Goal: Complete application form: Complete application form

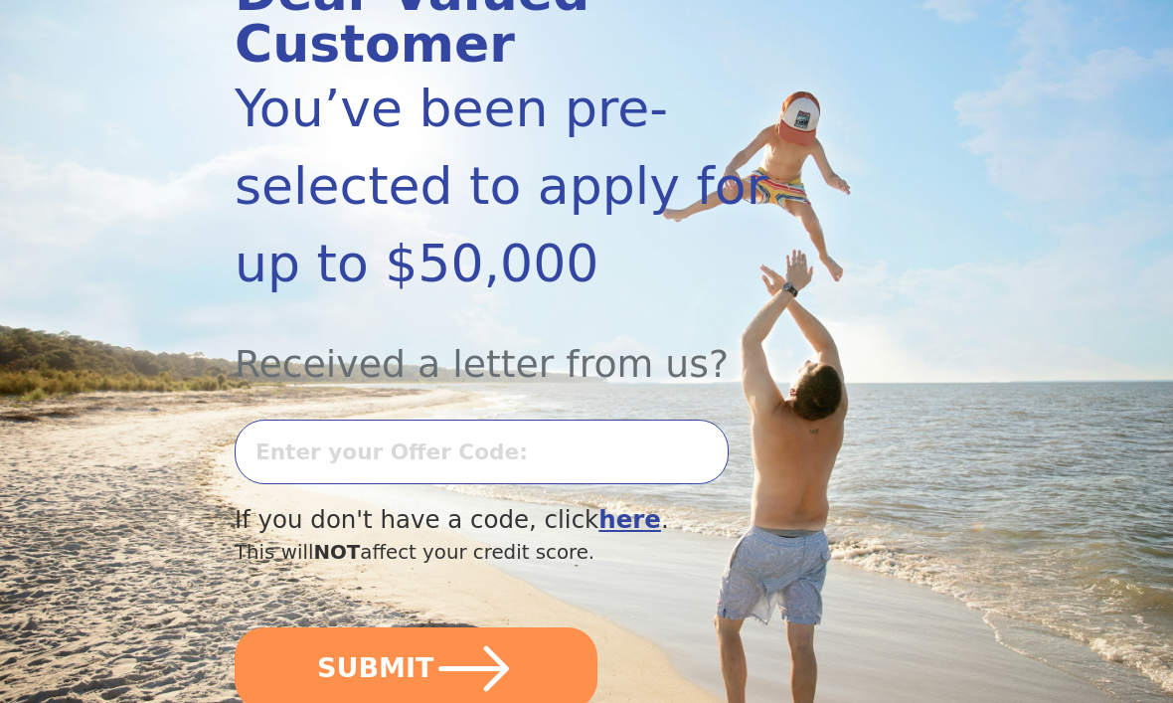
scroll to position [304, 0]
click at [552, 419] on input "text" at bounding box center [482, 451] width 494 height 65
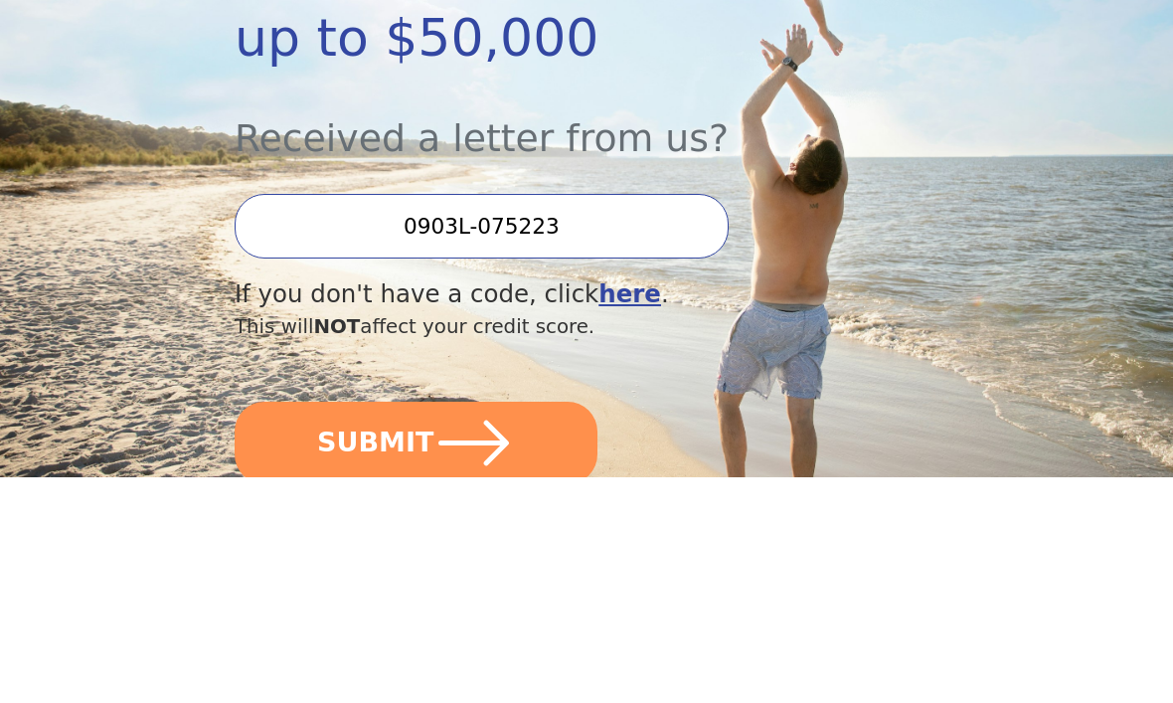
scroll to position [530, 0]
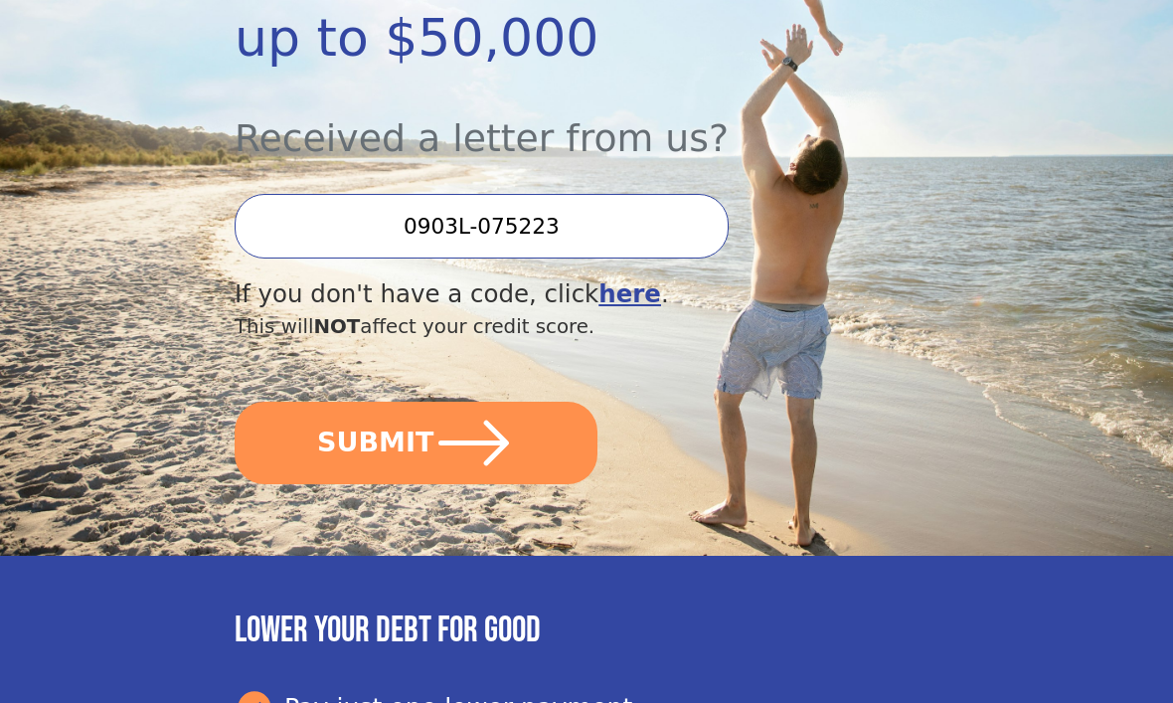
type input "0903L-075223"
click at [418, 402] on button "SUBMIT" at bounding box center [416, 443] width 363 height 83
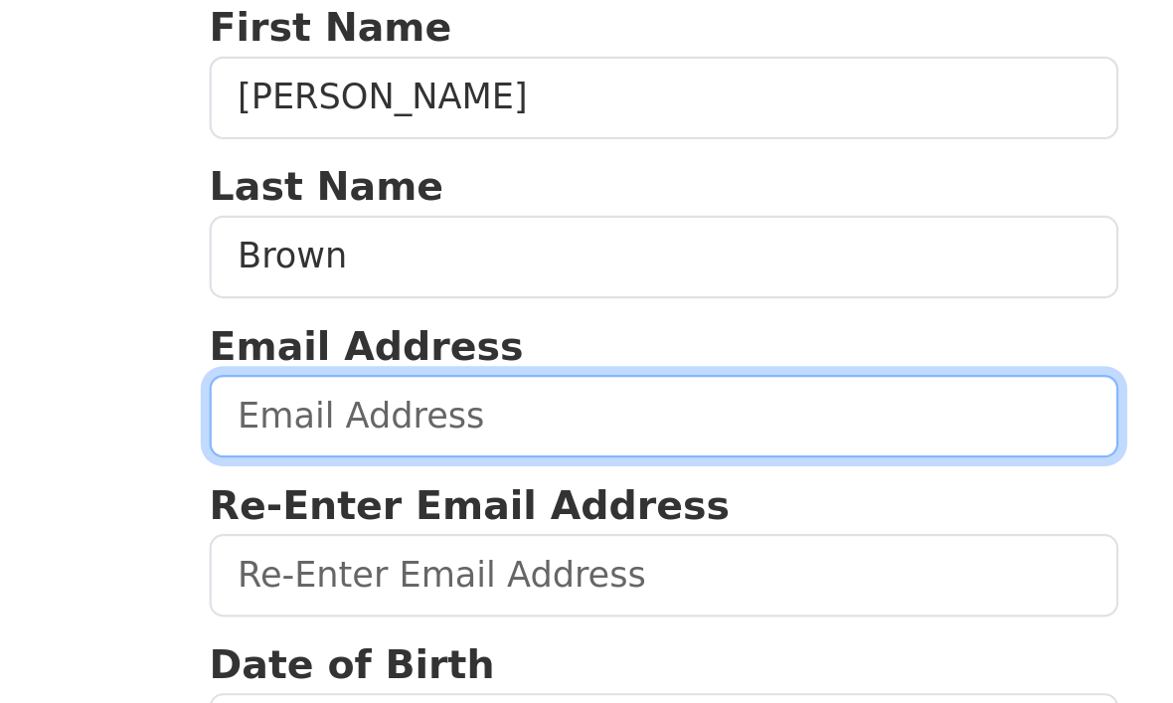
click at [292, 334] on input "email" at bounding box center [328, 353] width 415 height 38
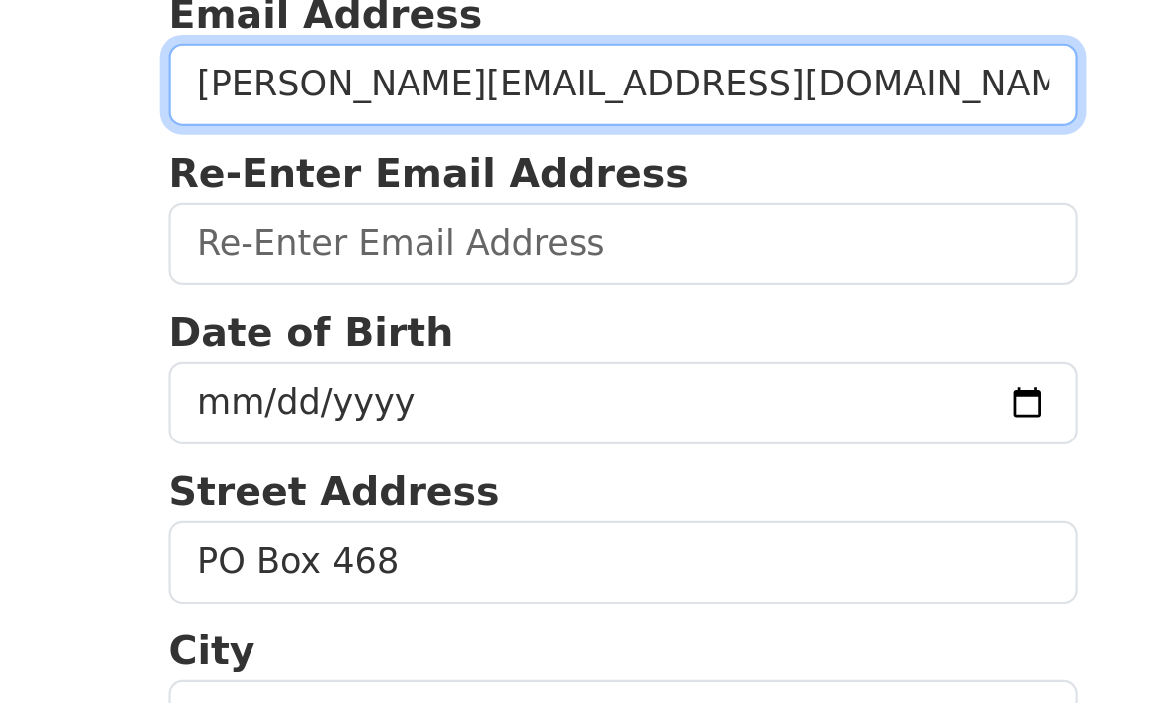
type input "[PERSON_NAME][EMAIL_ADDRESS][DOMAIN_NAME]"
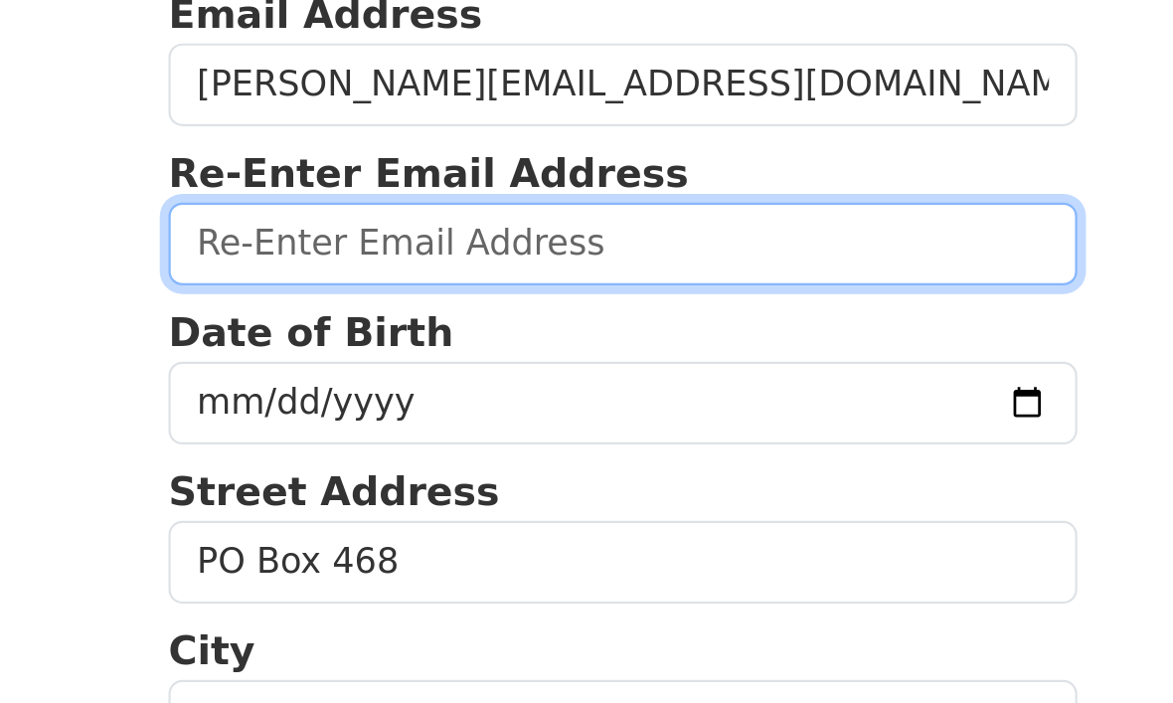
click at [324, 407] on input "email" at bounding box center [328, 426] width 415 height 38
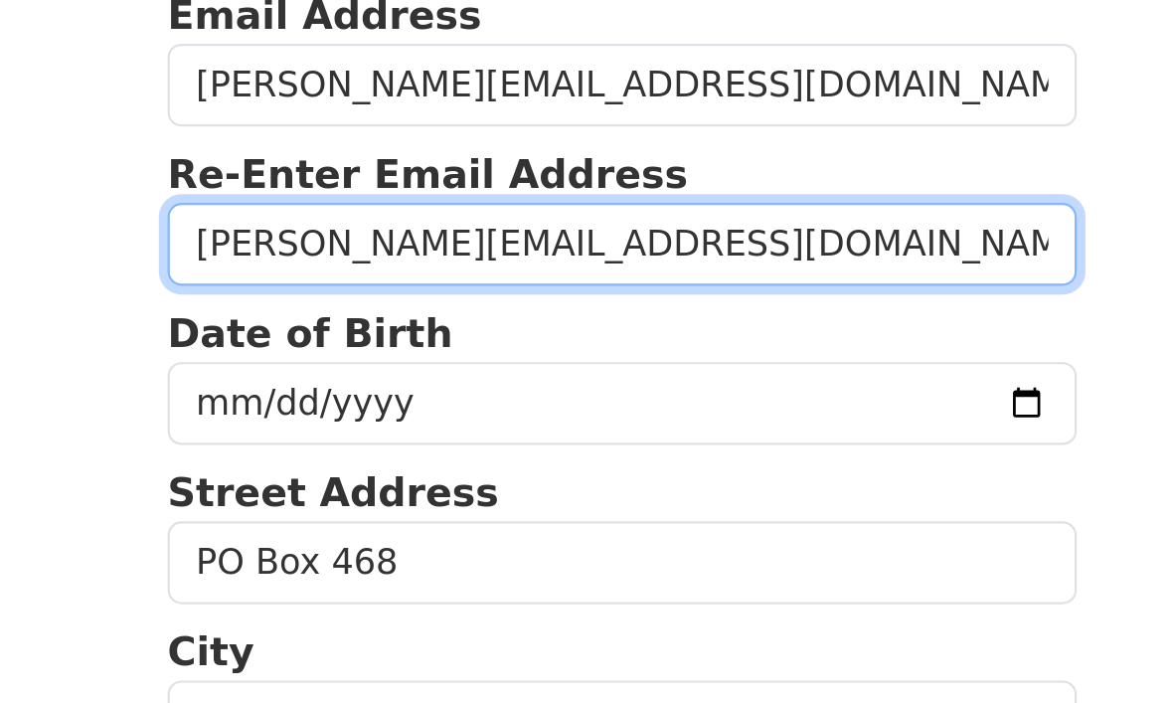
type input "[PERSON_NAME][EMAIL_ADDRESS][DOMAIN_NAME]"
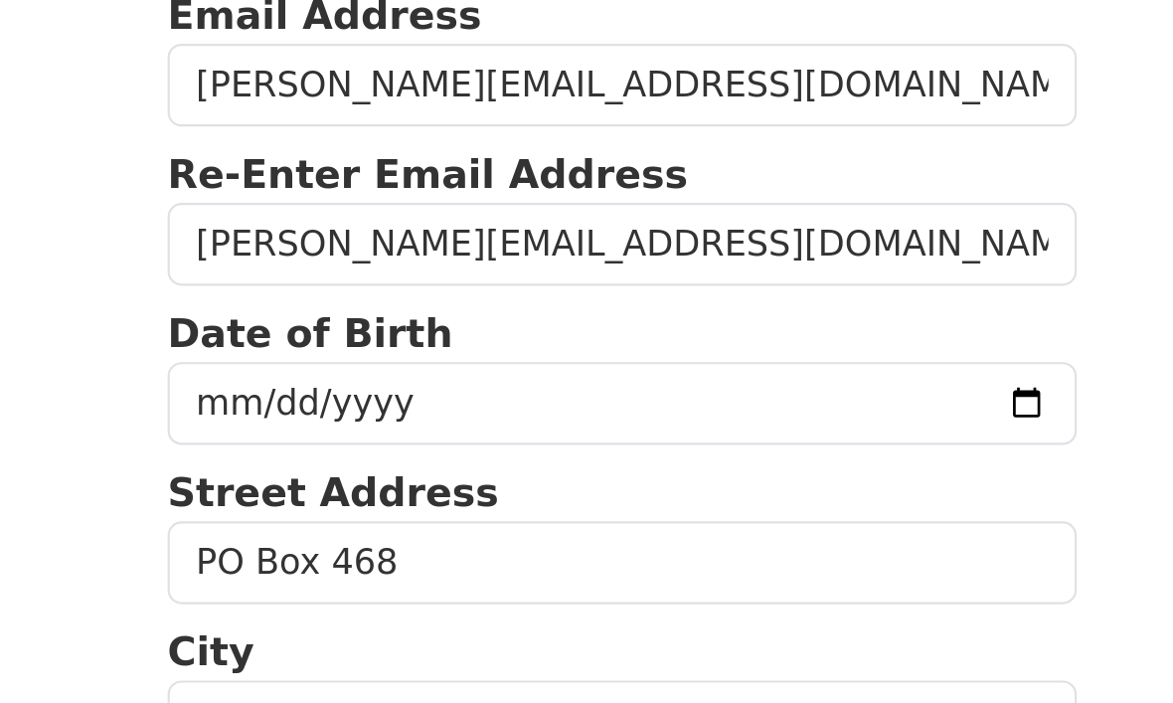
click at [309, 479] on input "date" at bounding box center [328, 498] width 415 height 38
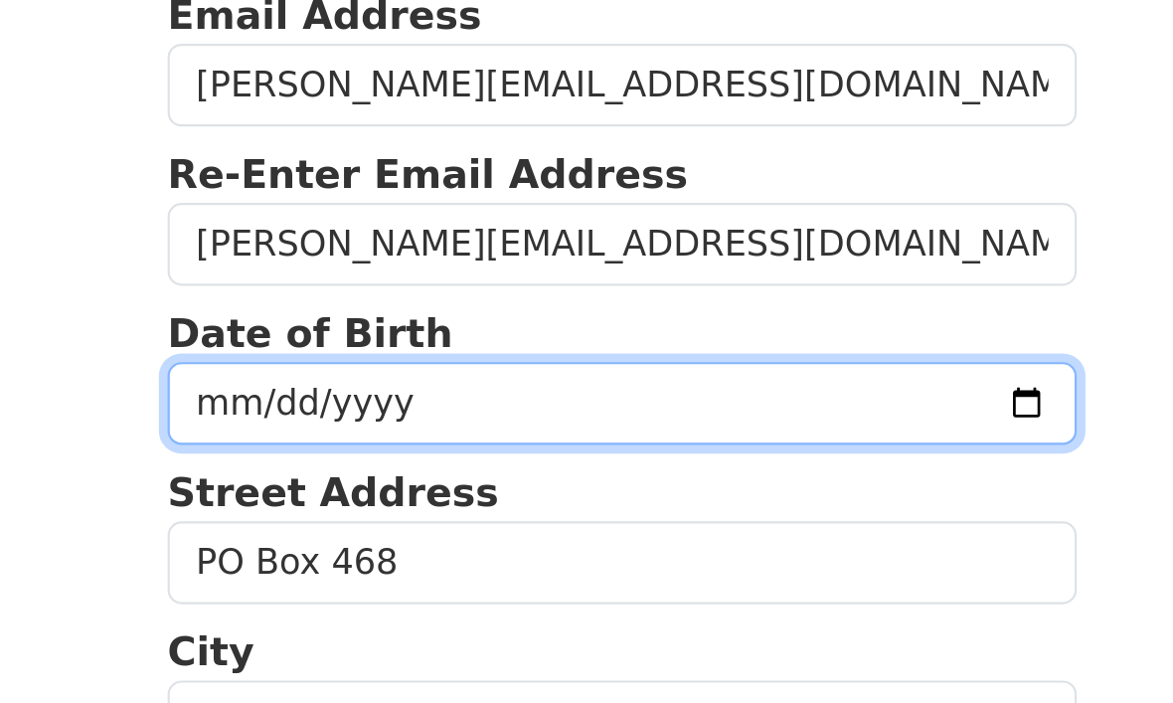
click at [311, 479] on input "[DATE]" at bounding box center [328, 498] width 415 height 38
type input "[DATE]"
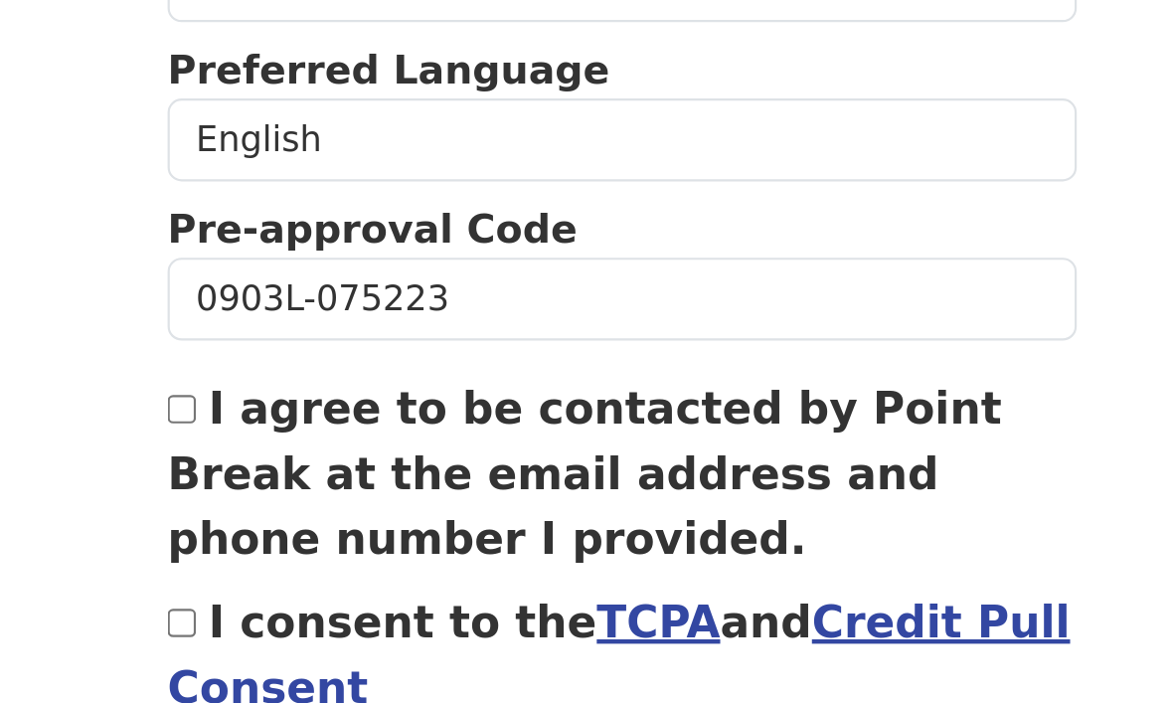
scroll to position [673, 0]
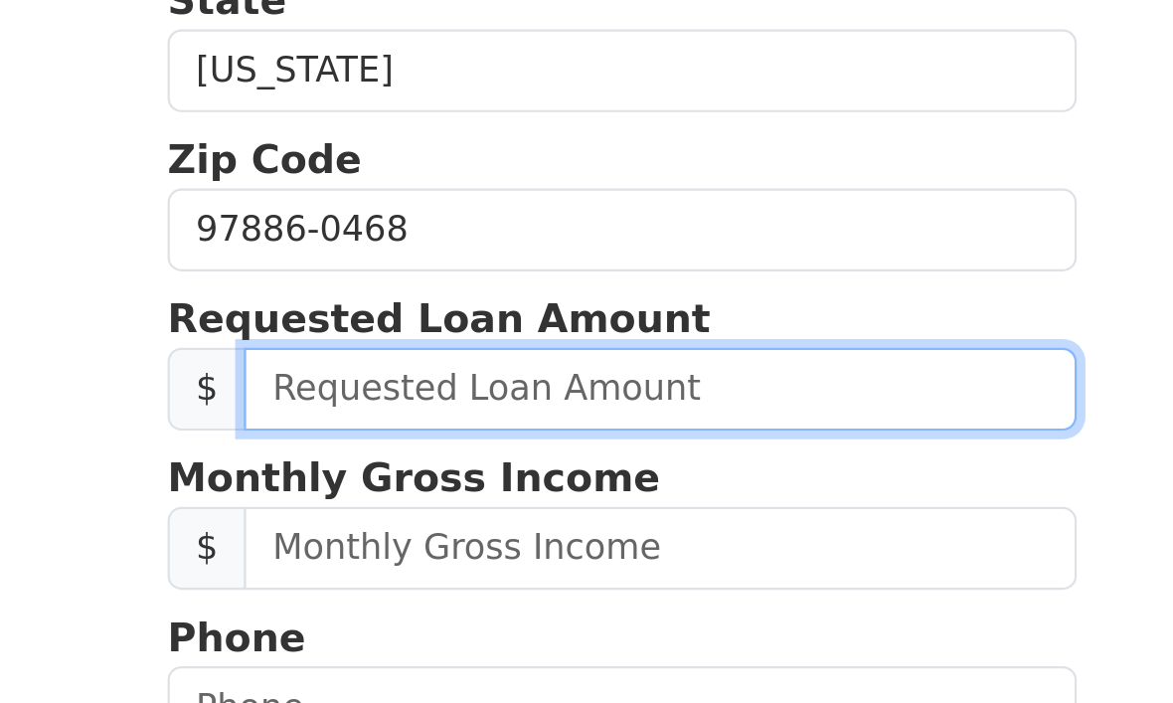
click at [232, 174] on input "text" at bounding box center [346, 188] width 380 height 38
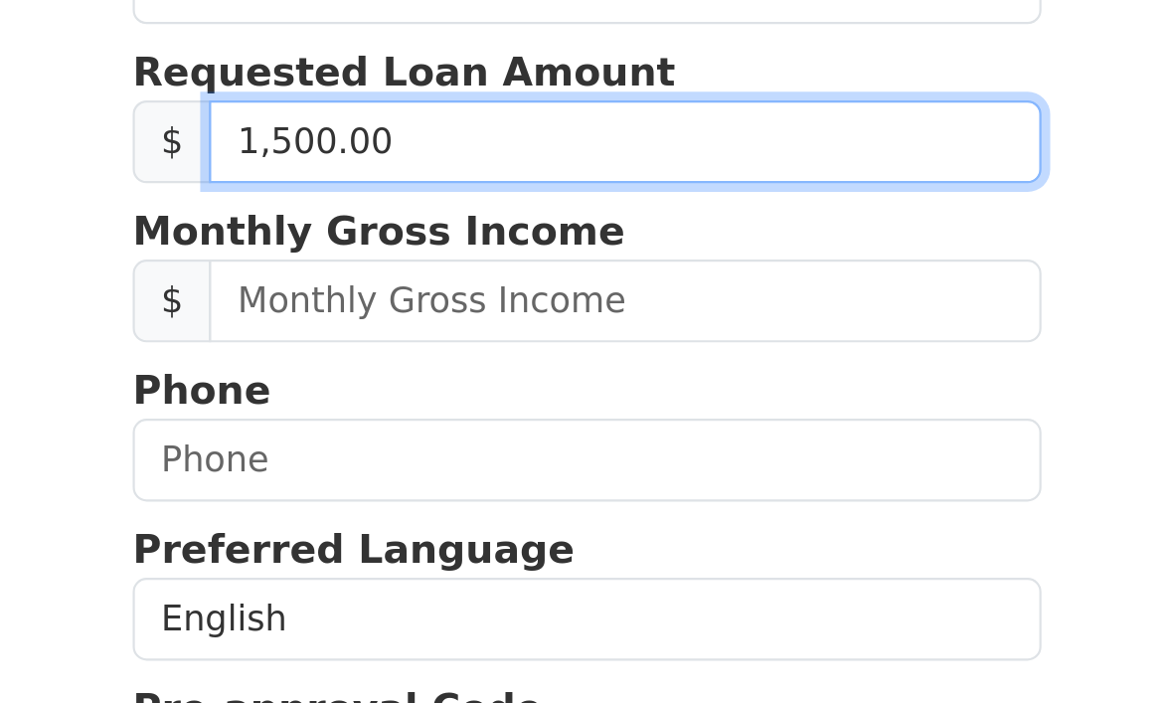
type input "15,000.00"
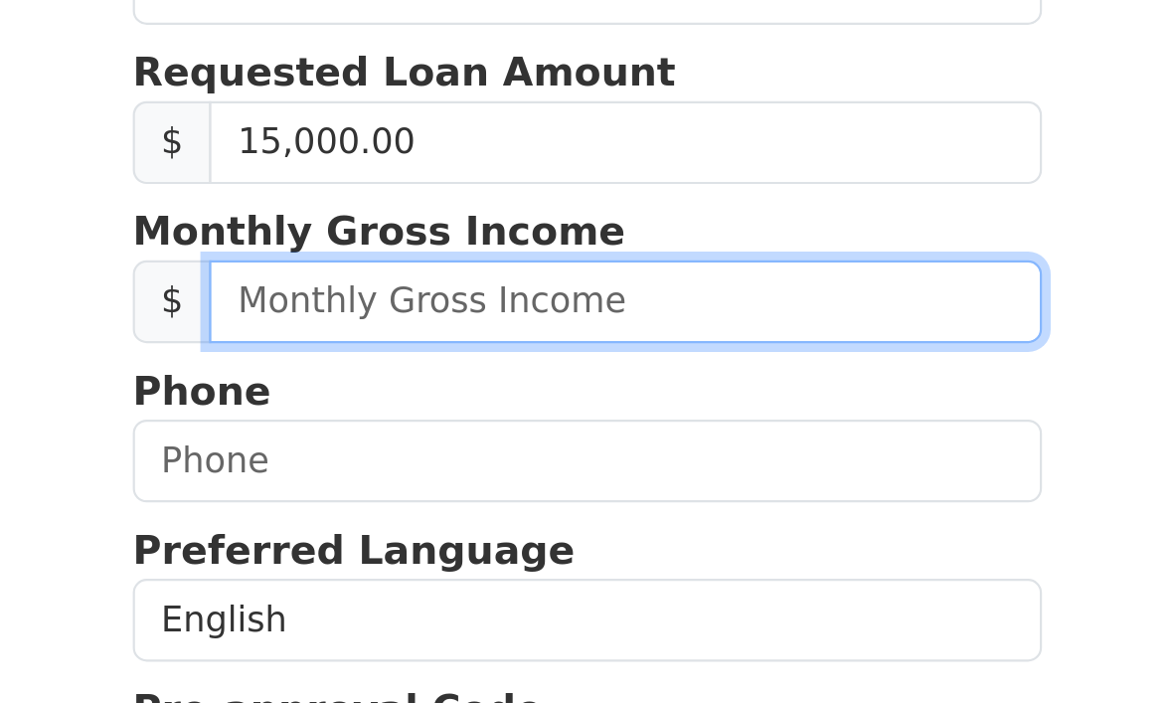
click at [156, 242] on input "text" at bounding box center [346, 261] width 380 height 38
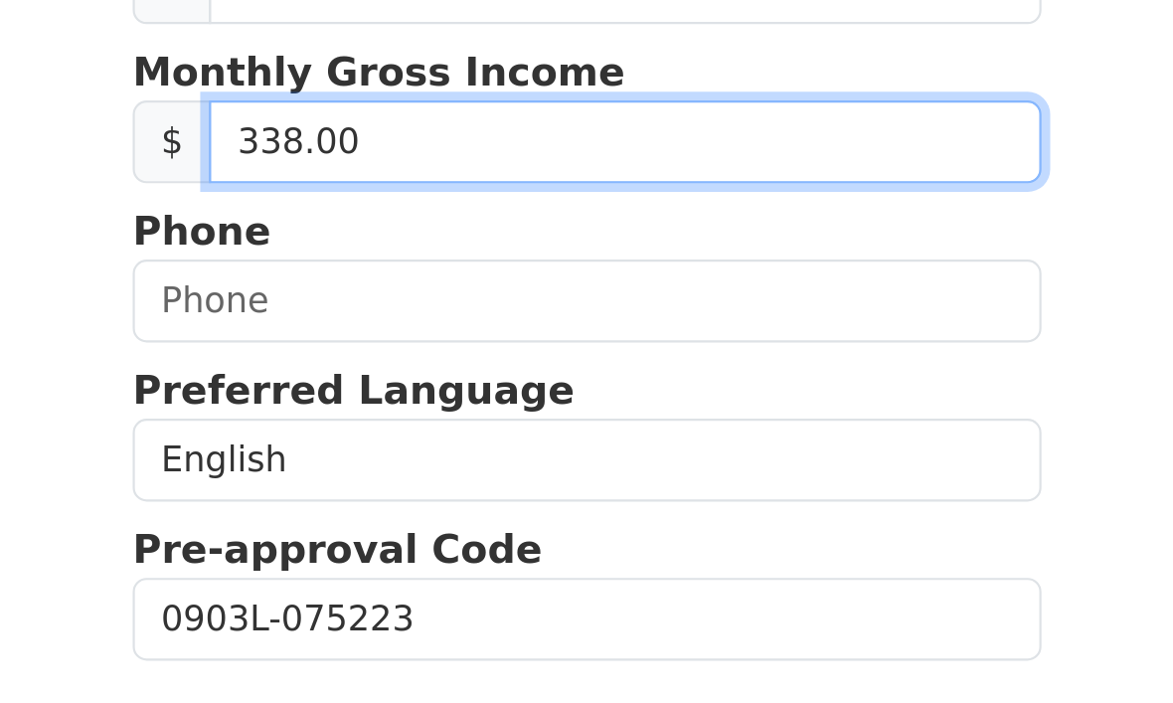
type input "3,388.00"
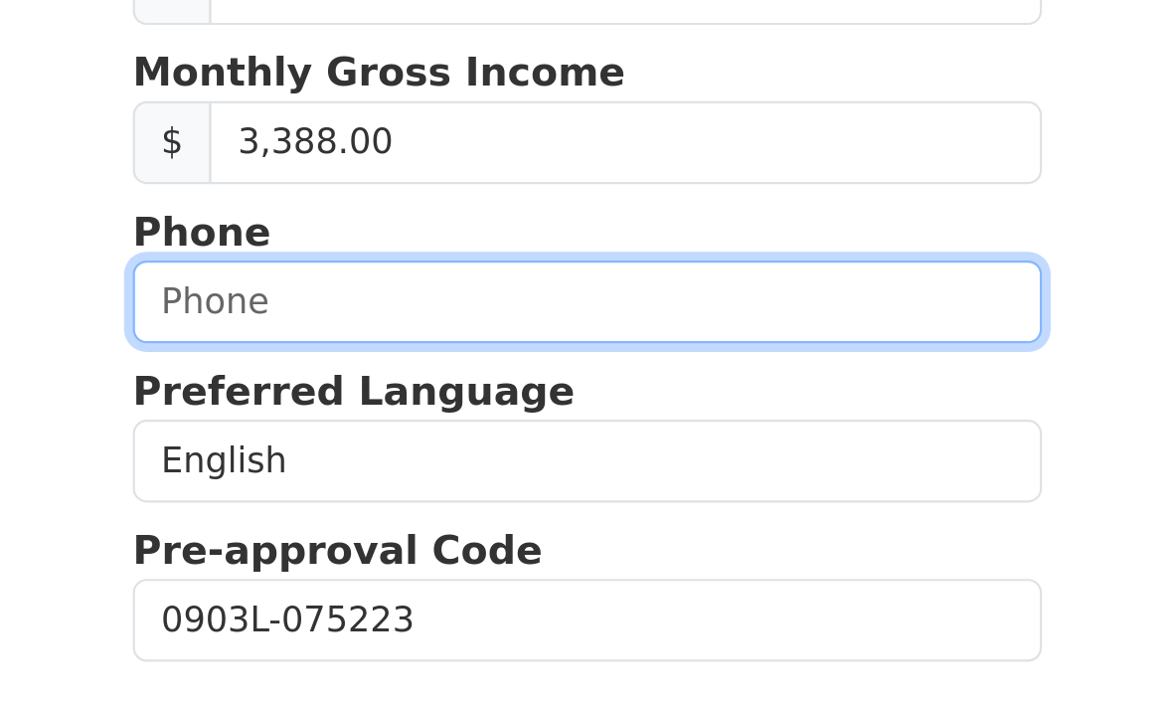
click at [121, 314] on input "text" at bounding box center [328, 333] width 415 height 38
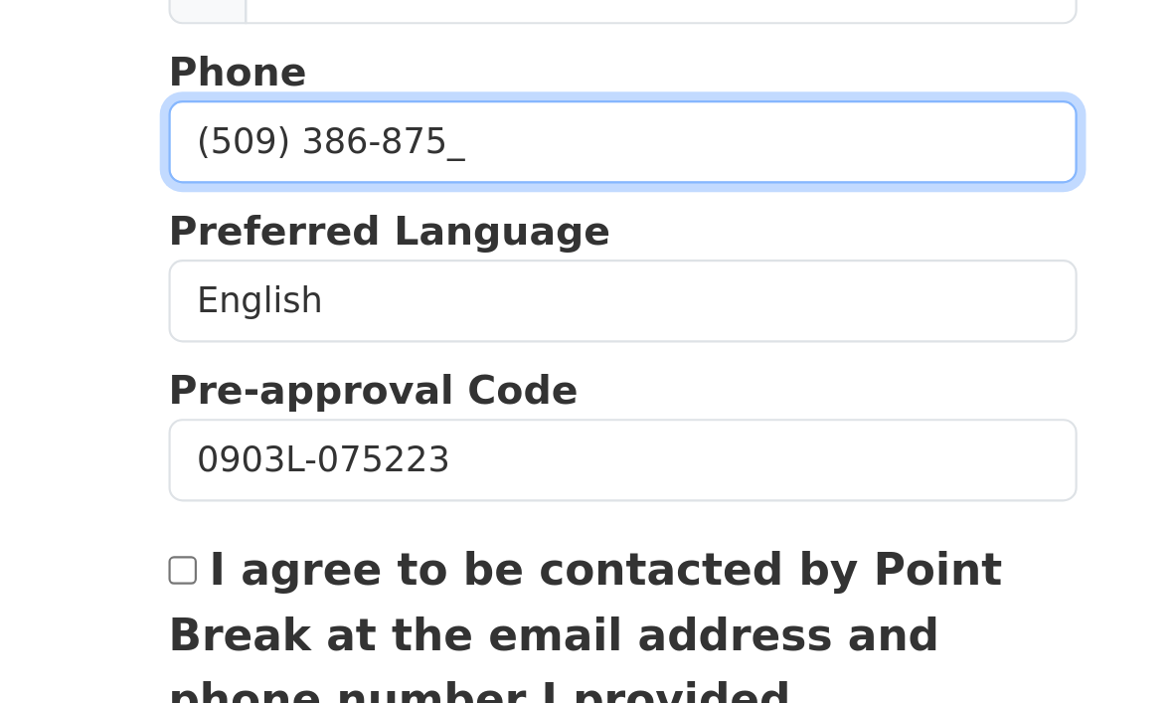
type input "[PHONE_NUMBER]"
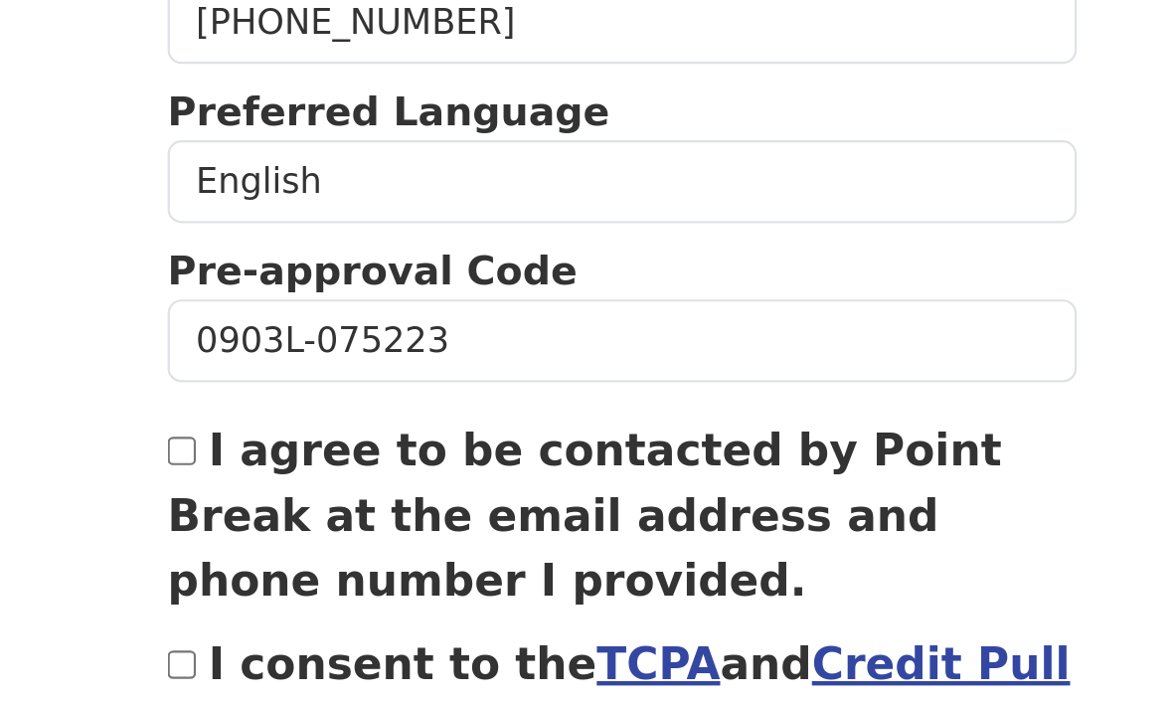
click at [121, 522] on input "I agree to be contacted by Point Break at the email address and phone number I …" at bounding box center [127, 528] width 13 height 13
checkbox input "true"
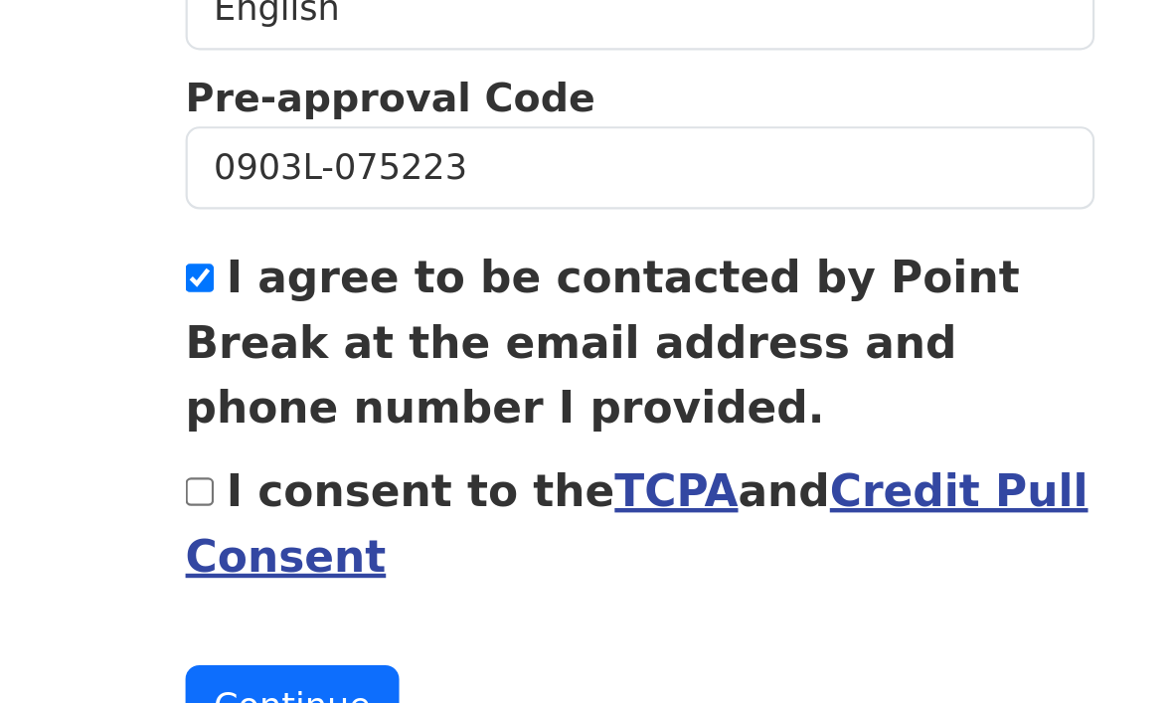
scroll to position [731, 0]
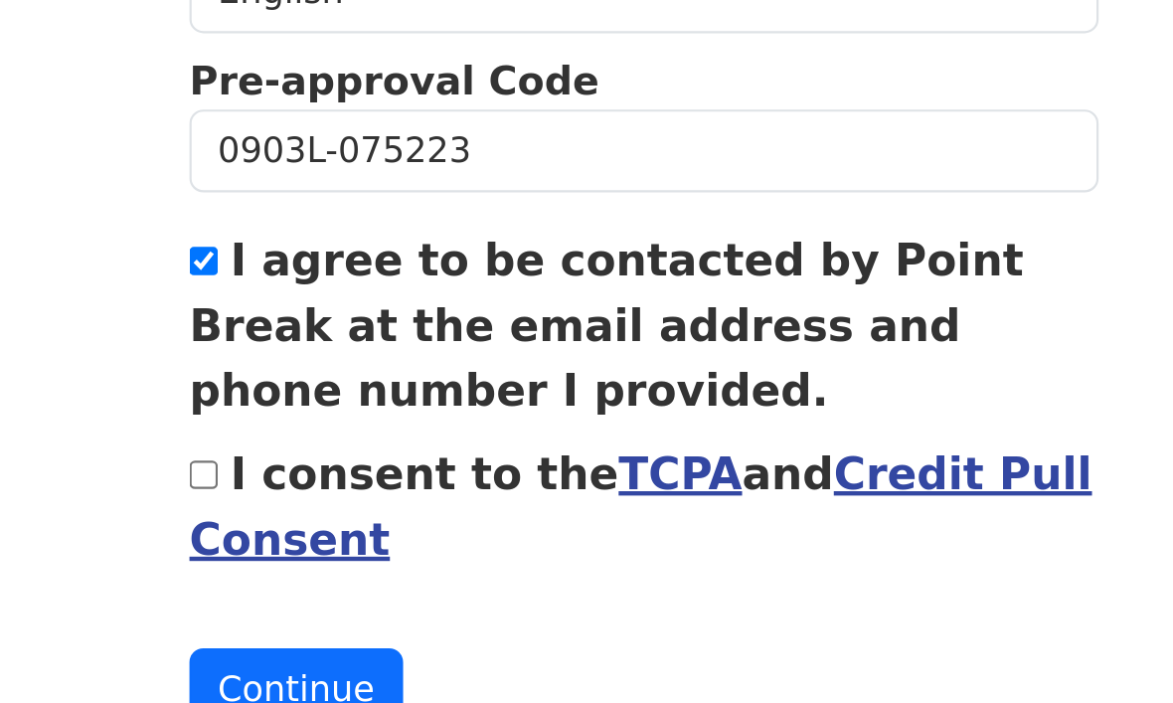
click at [121, 562] on input "I consent to the TCPA and Credit Pull Consent" at bounding box center [127, 568] width 13 height 13
checkbox input "true"
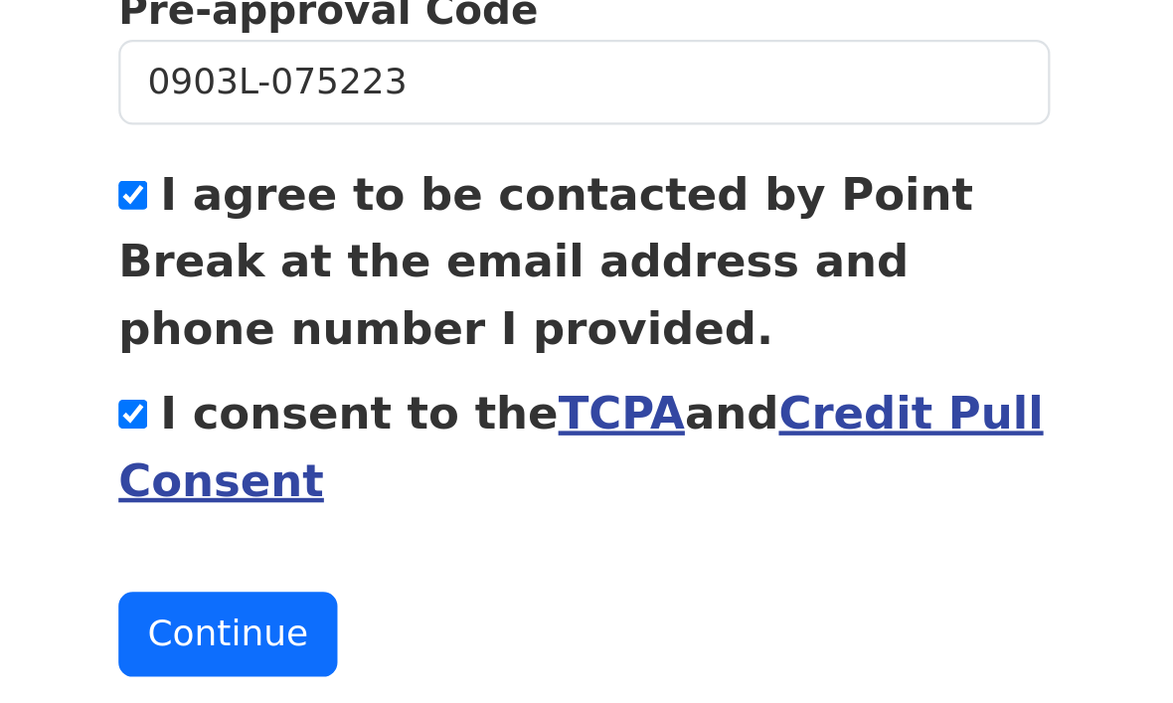
scroll to position [766, 0]
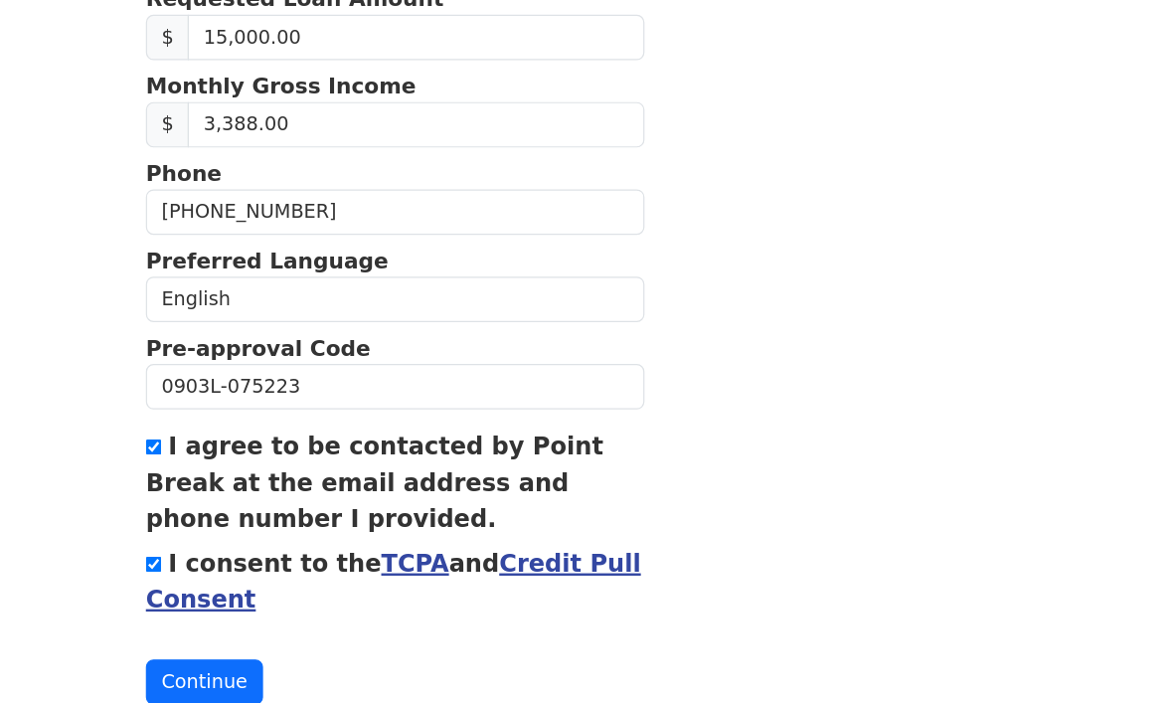
click at [181, 611] on button "Continue" at bounding box center [169, 630] width 97 height 38
